Goal: Information Seeking & Learning: Check status

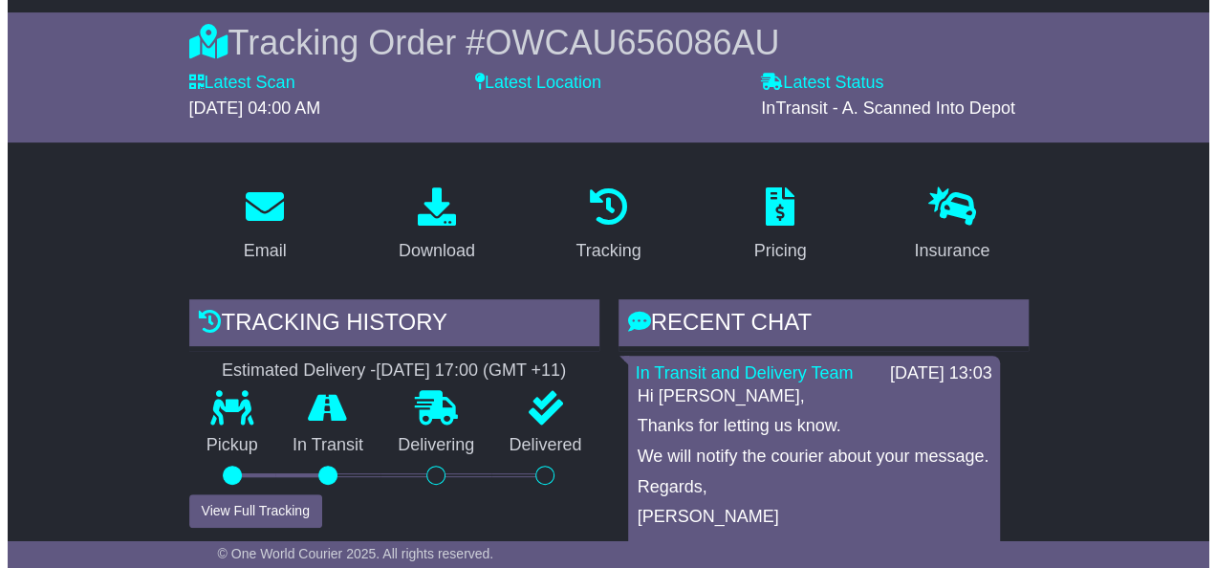
scroll to position [382, 0]
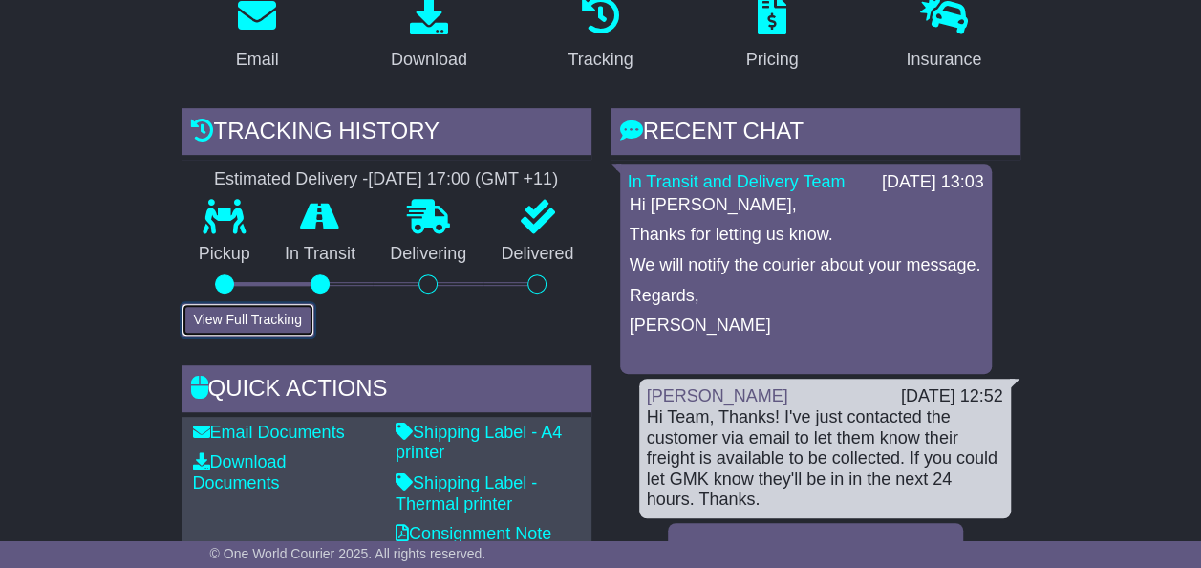
click at [249, 319] on button "View Full Tracking" at bounding box center [248, 319] width 133 height 33
